Goal: Book appointment/travel/reservation

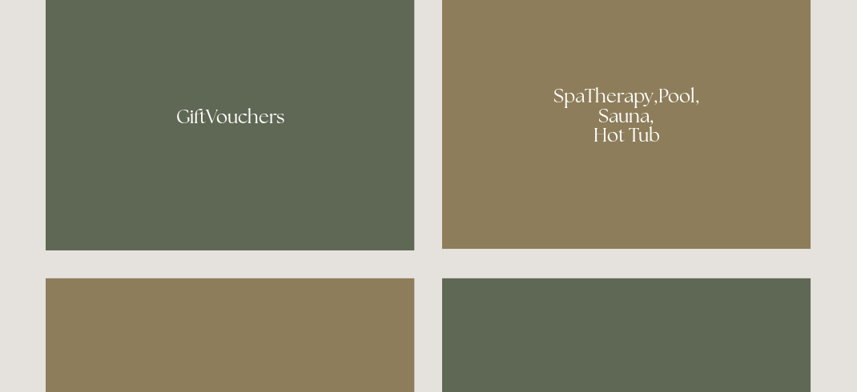
scroll to position [1144, 0]
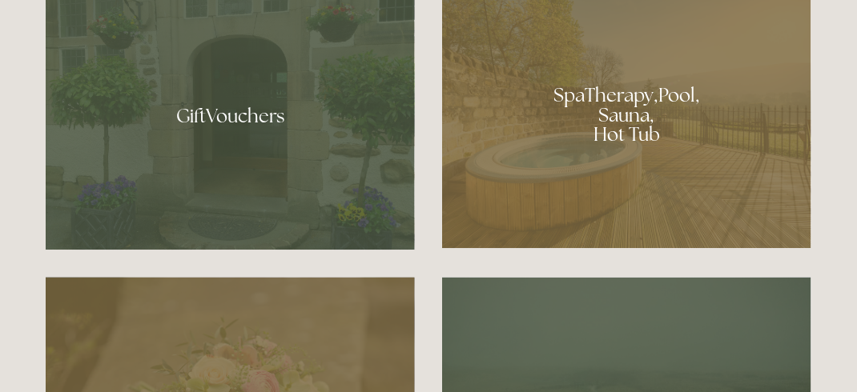
click at [566, 62] on div at bounding box center [626, 109] width 369 height 278
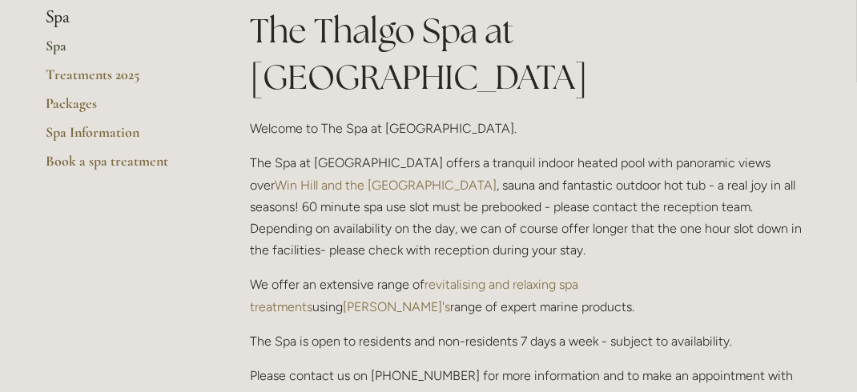
scroll to position [326, 0]
click at [67, 103] on link "Packages" at bounding box center [122, 108] width 153 height 29
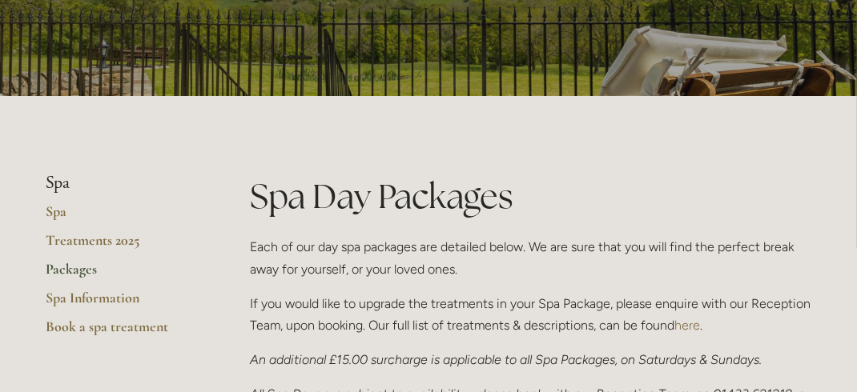
scroll to position [127, 0]
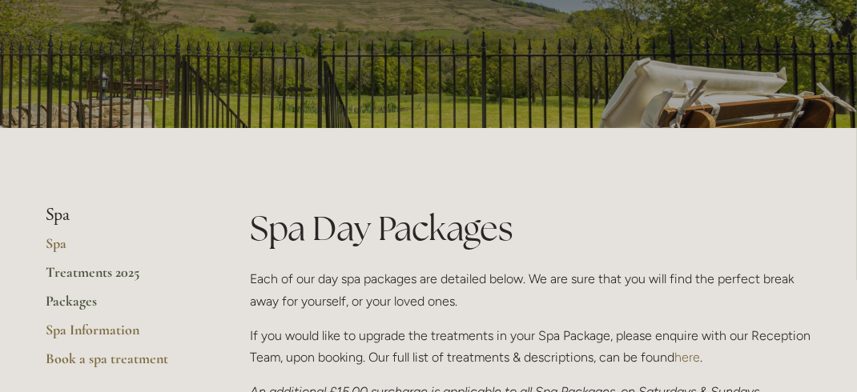
click at [95, 273] on link "Treatments 2025" at bounding box center [122, 278] width 153 height 29
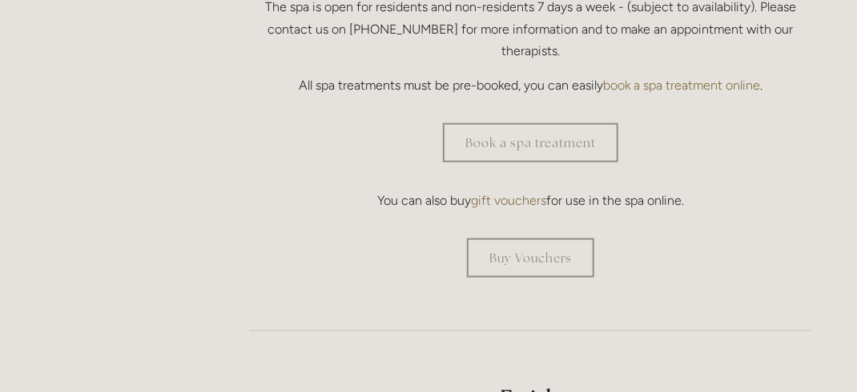
scroll to position [545, 0]
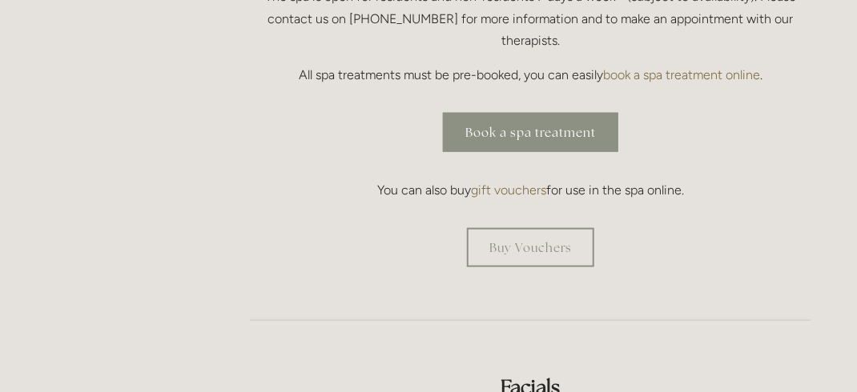
click at [506, 113] on link "Book a spa treatment" at bounding box center [530, 132] width 175 height 39
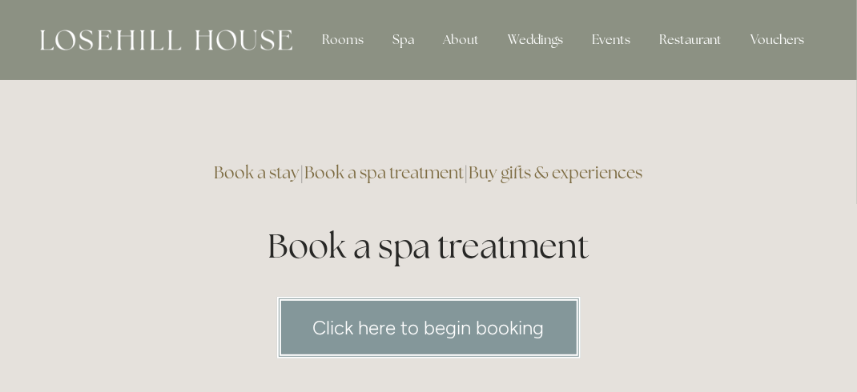
click at [477, 312] on link "Click here to begin booking" at bounding box center [429, 328] width 304 height 62
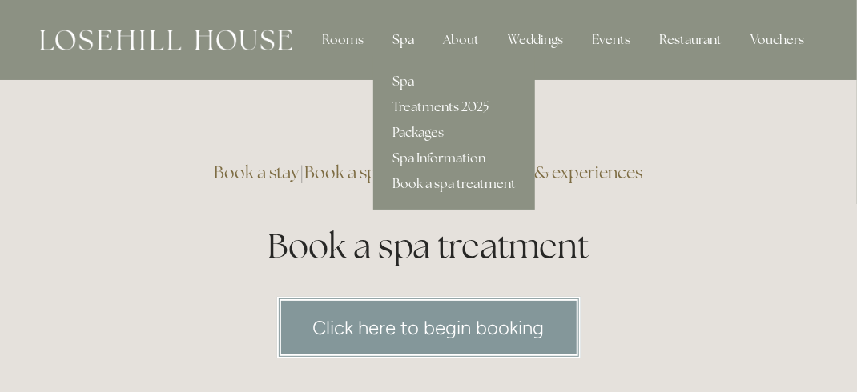
click at [409, 38] on div "Spa" at bounding box center [403, 40] width 47 height 32
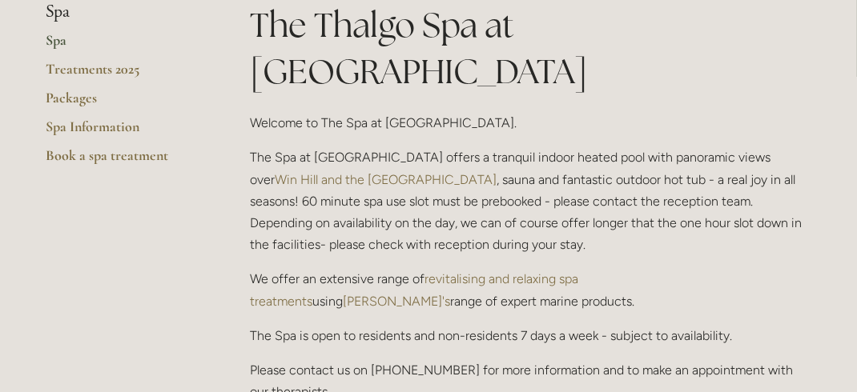
scroll to position [373, 0]
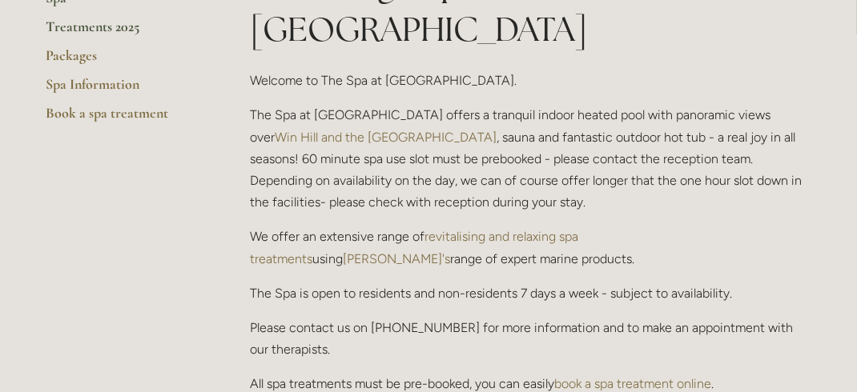
click at [145, 32] on link "Treatments 2025" at bounding box center [122, 32] width 153 height 29
